Goal: Navigation & Orientation: Find specific page/section

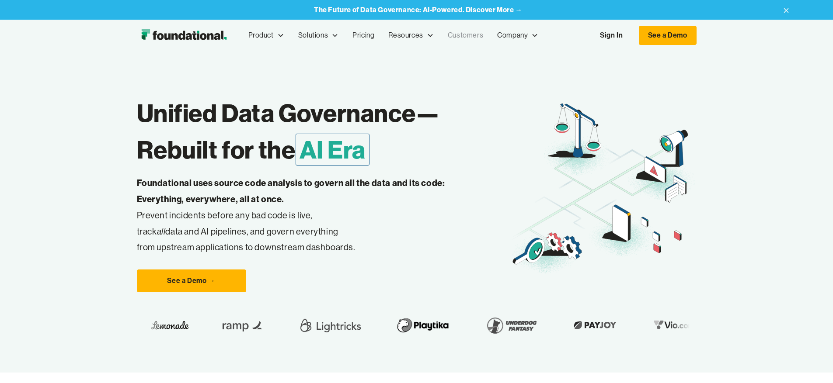
click at [441, 35] on link "Customers" at bounding box center [465, 35] width 49 height 29
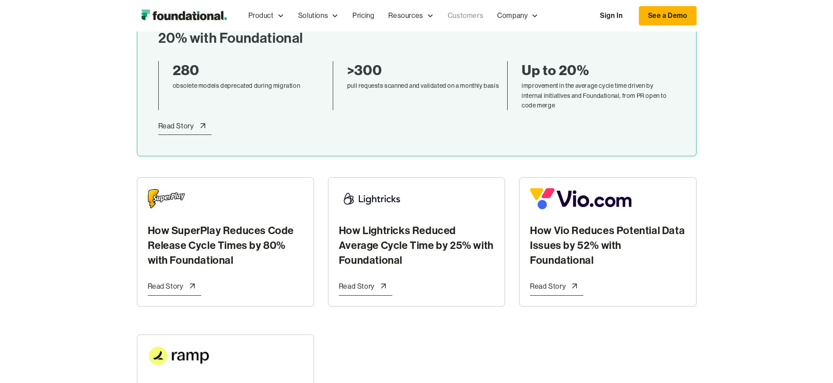
scroll to position [696, 0]
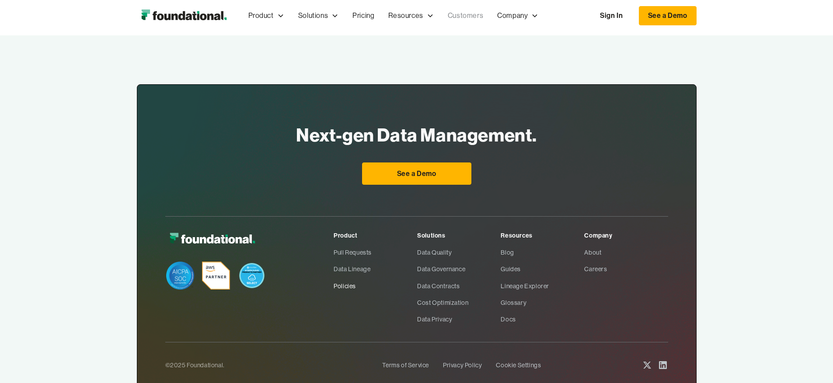
click at [334, 278] on link "Policies" at bounding box center [376, 286] width 84 height 17
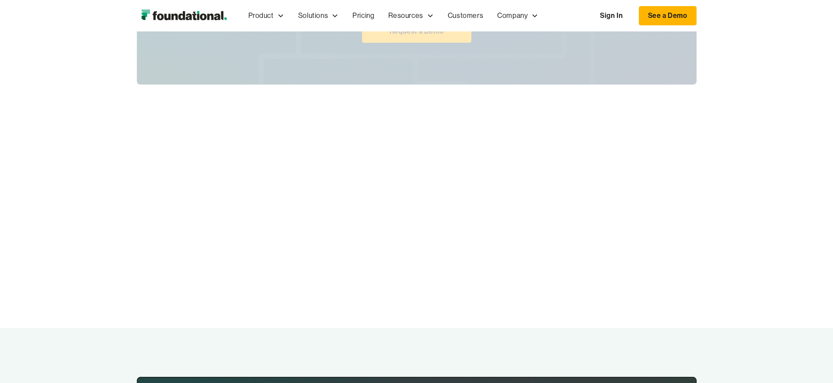
scroll to position [1542, 0]
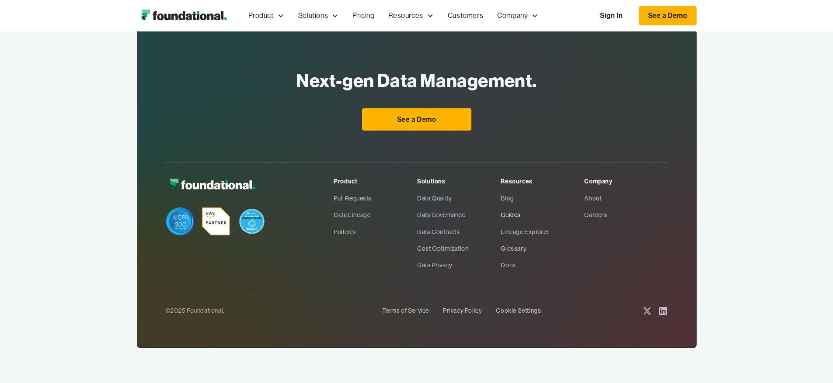
click at [526, 212] on link "Guides" at bounding box center [543, 215] width 84 height 17
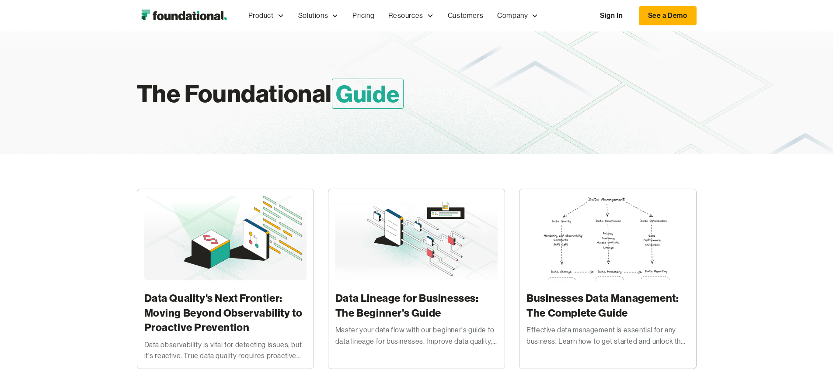
scroll to position [448, 0]
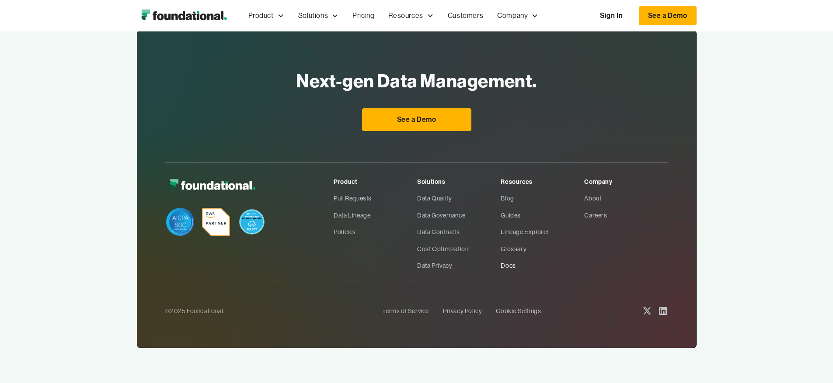
click at [525, 269] on link "Docs" at bounding box center [543, 266] width 84 height 17
